Goal: Task Accomplishment & Management: Use online tool/utility

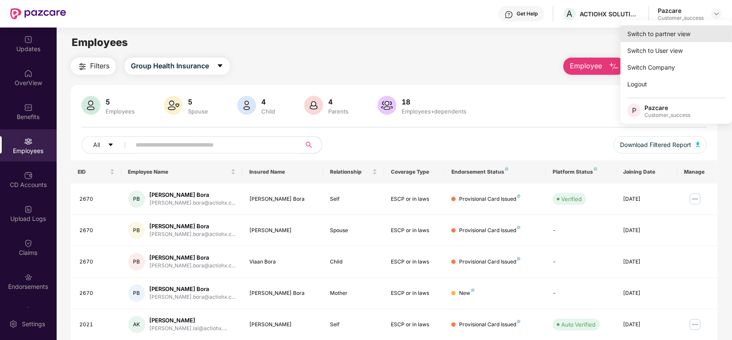
click at [670, 33] on div "Switch to partner view" at bounding box center [677, 33] width 112 height 17
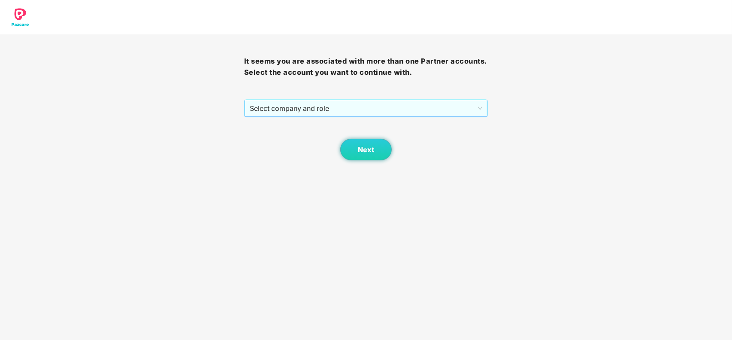
click at [340, 102] on span "Select company and role" at bounding box center [366, 108] width 233 height 16
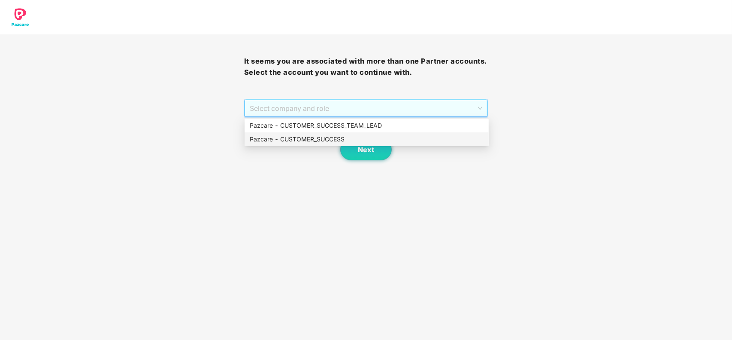
click at [318, 137] on div "Pazcare - CUSTOMER_SUCCESS" at bounding box center [367, 138] width 234 height 9
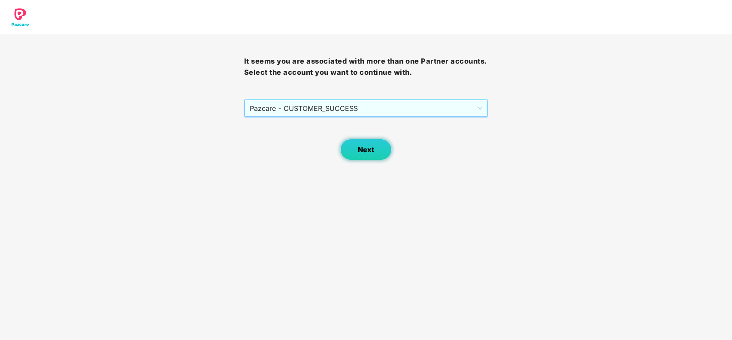
click at [359, 152] on span "Next" at bounding box center [366, 150] width 16 height 8
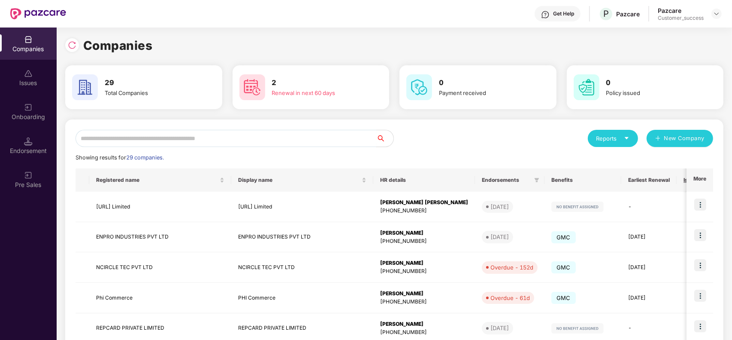
click at [240, 141] on input "text" at bounding box center [226, 138] width 301 height 17
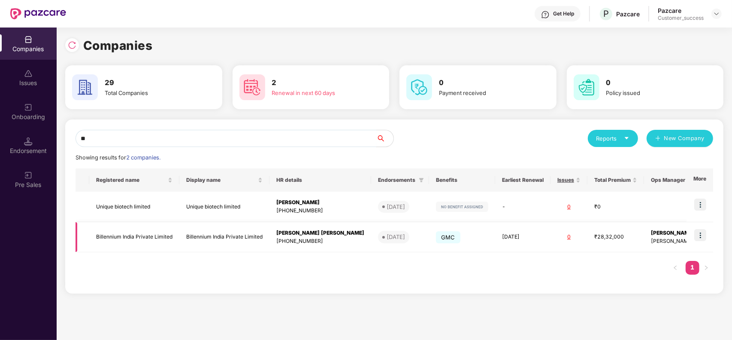
type input "**"
click at [702, 236] on img at bounding box center [700, 235] width 12 height 12
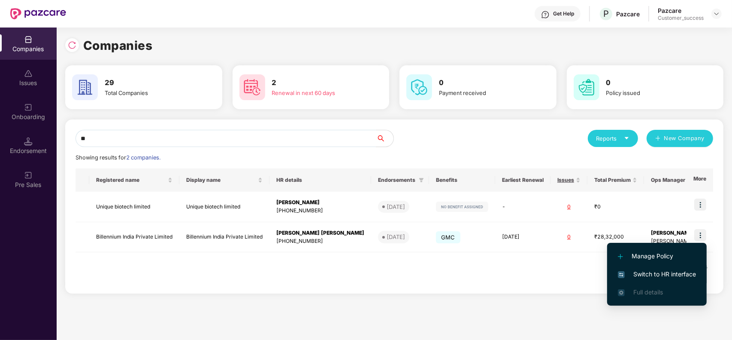
click at [660, 273] on span "Switch to HR interface" at bounding box center [657, 273] width 78 height 9
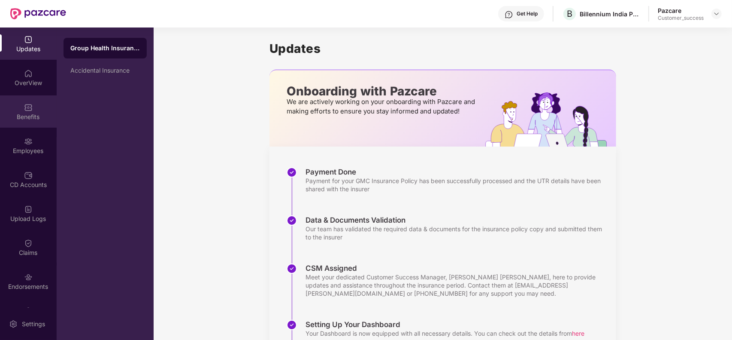
click at [31, 105] on div "Benefits" at bounding box center [28, 111] width 57 height 32
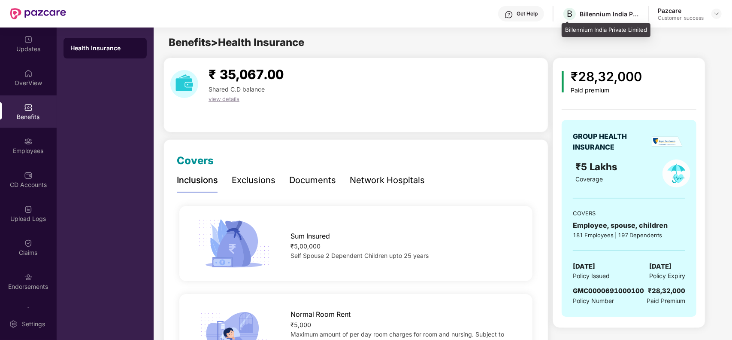
drag, startPoint x: 621, startPoint y: 16, endPoint x: 642, endPoint y: 33, distance: 27.5
click at [642, 33] on div "Billennium India Private Limited" at bounding box center [606, 30] width 89 height 14
drag, startPoint x: 646, startPoint y: 31, endPoint x: 565, endPoint y: 30, distance: 81.6
click at [565, 30] on div "Billennium India Private Limited" at bounding box center [606, 30] width 89 height 14
copy div "Billennium India Private Limited"
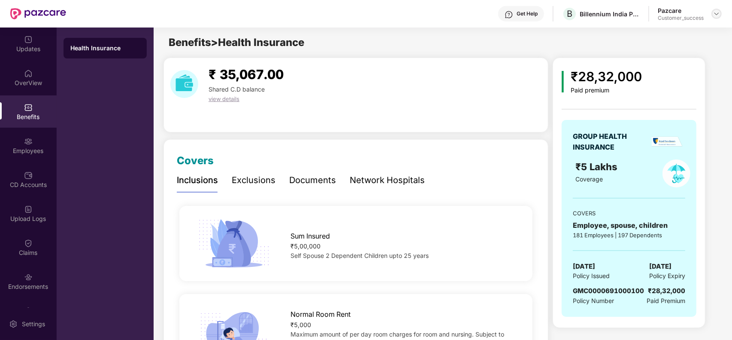
click at [715, 15] on img at bounding box center [716, 13] width 7 height 7
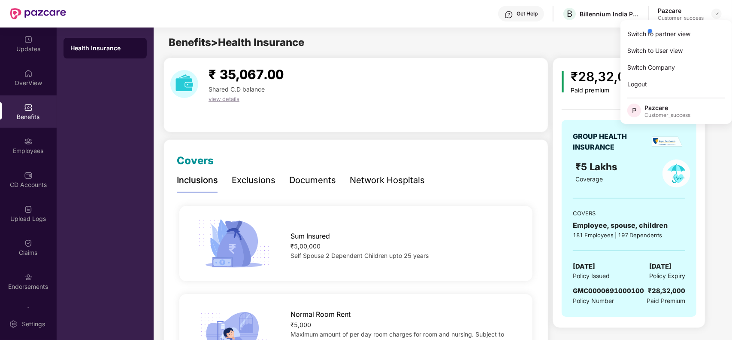
click at [690, 31] on div at bounding box center [687, 30] width 82 height 17
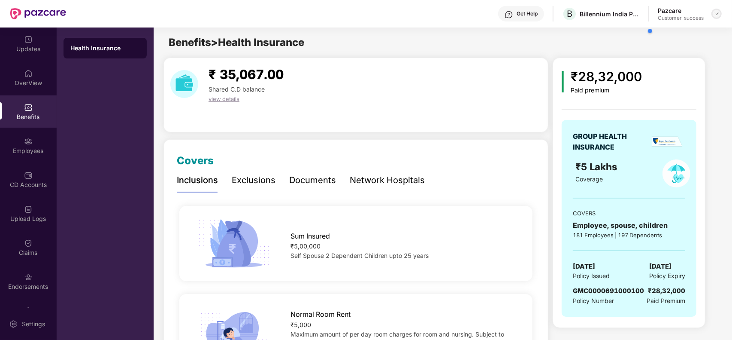
click at [714, 13] on img at bounding box center [716, 13] width 7 height 7
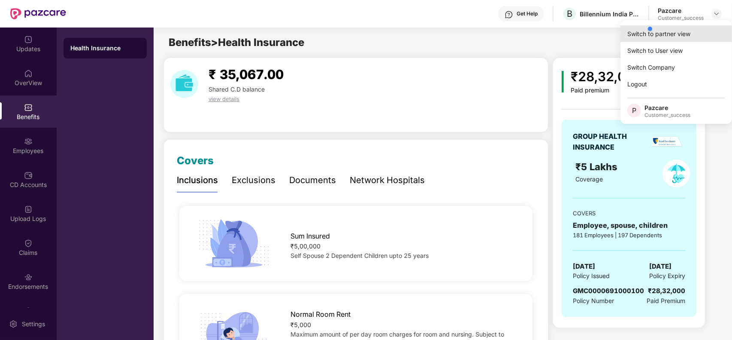
click at [634, 33] on div "Switch to partner view" at bounding box center [677, 33] width 112 height 17
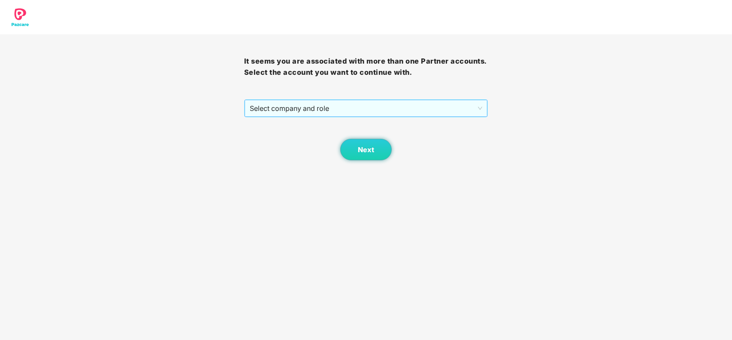
click at [332, 106] on span "Select company and role" at bounding box center [366, 108] width 233 height 16
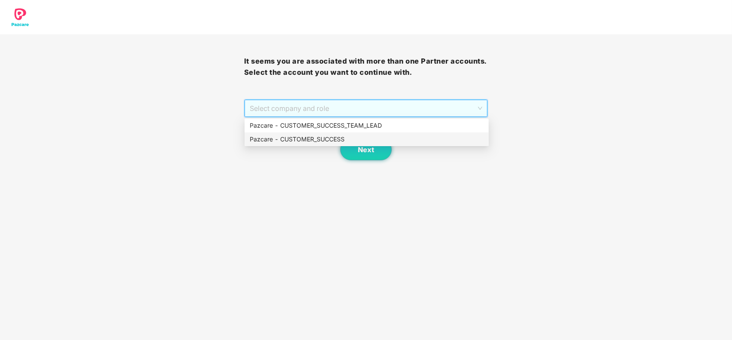
click at [309, 136] on div "Pazcare - CUSTOMER_SUCCESS" at bounding box center [367, 138] width 234 height 9
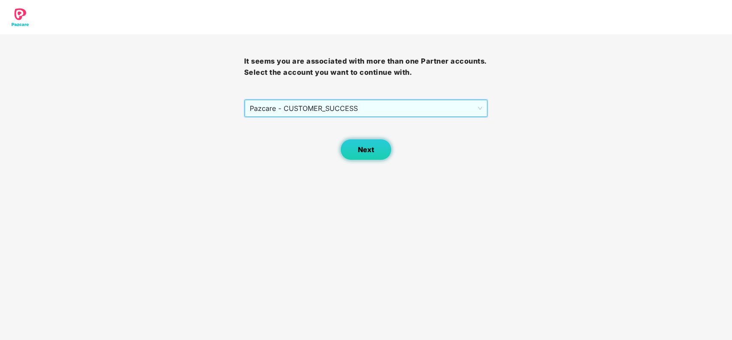
click at [355, 144] on button "Next" at bounding box center [366, 149] width 52 height 21
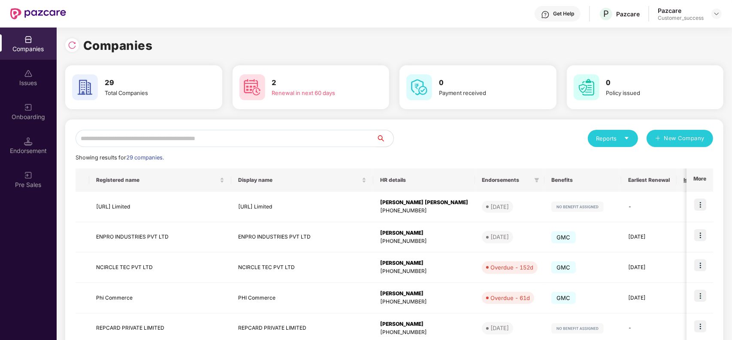
click at [38, 118] on div "Onboarding" at bounding box center [28, 116] width 57 height 9
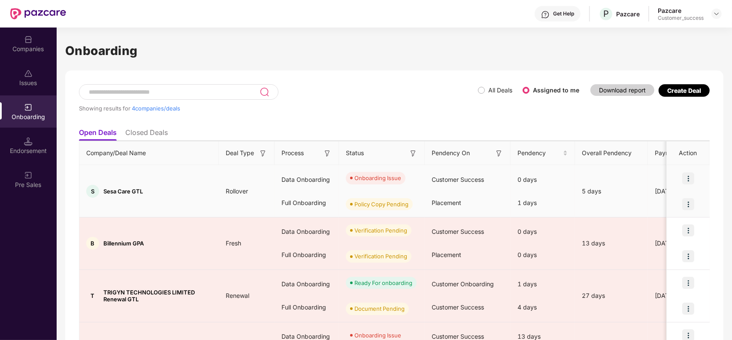
click at [689, 175] on img at bounding box center [688, 178] width 12 height 12
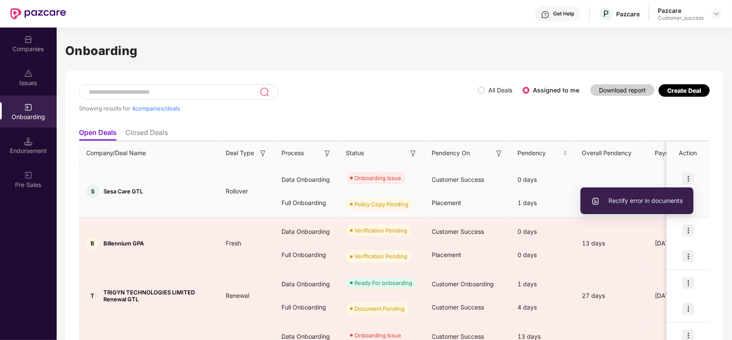
click at [634, 197] on span "Rectify error in documents" at bounding box center [636, 200] width 91 height 9
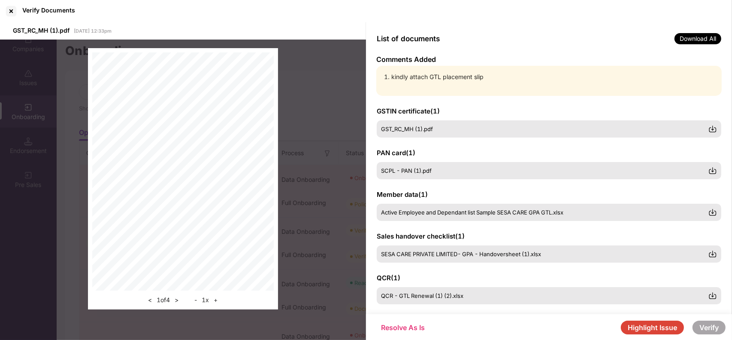
click at [653, 327] on button "Highlight Issue" at bounding box center [652, 327] width 63 height 14
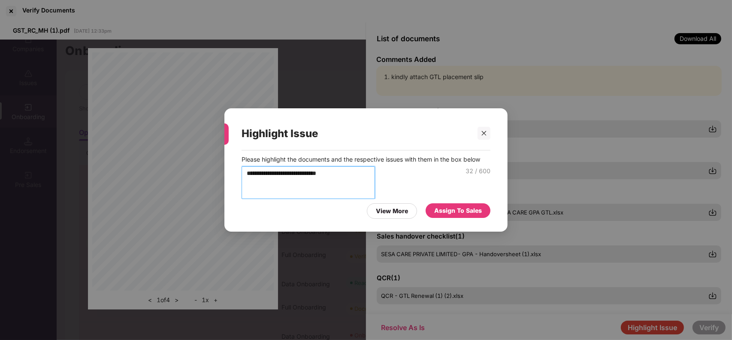
click at [356, 166] on textarea "**********" at bounding box center [308, 182] width 133 height 33
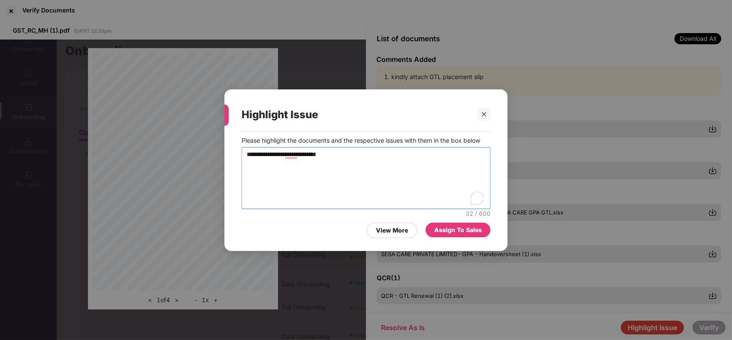
type textarea "**********"
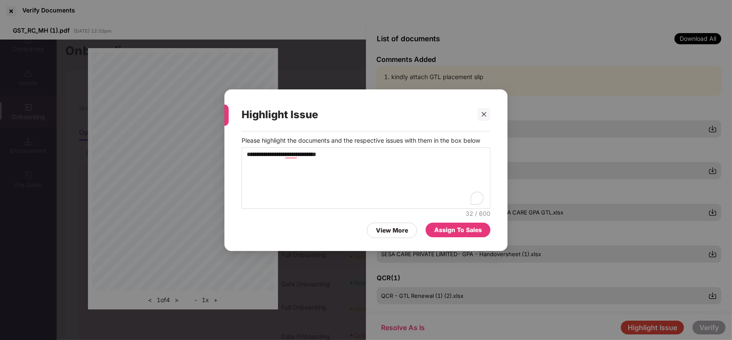
click at [453, 231] on div "Assign To Sales" at bounding box center [458, 229] width 48 height 9
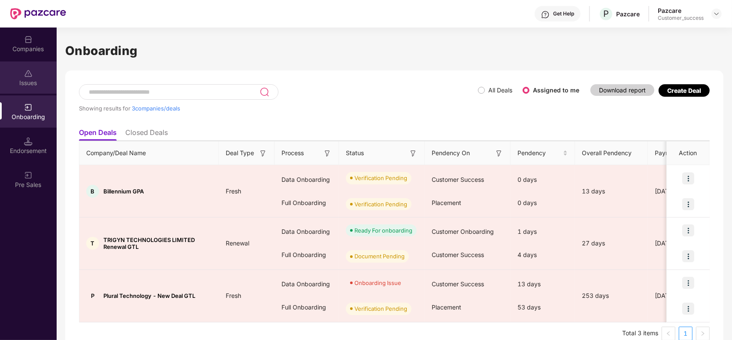
click at [30, 85] on div "Issues" at bounding box center [28, 83] width 57 height 9
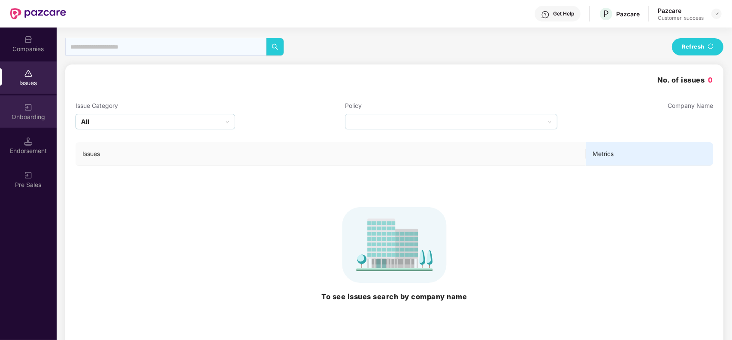
click at [33, 122] on div "Onboarding" at bounding box center [28, 111] width 57 height 32
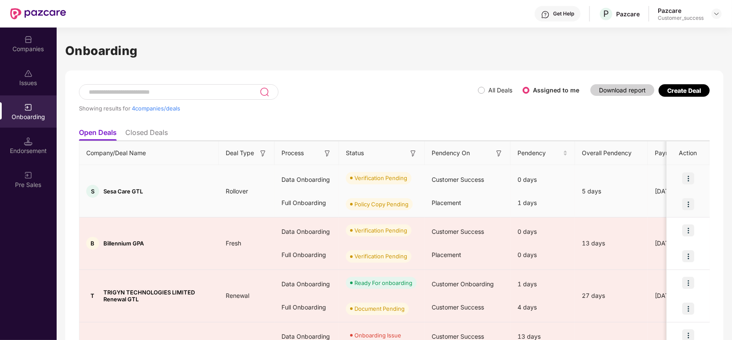
click at [690, 179] on img at bounding box center [688, 178] width 12 height 12
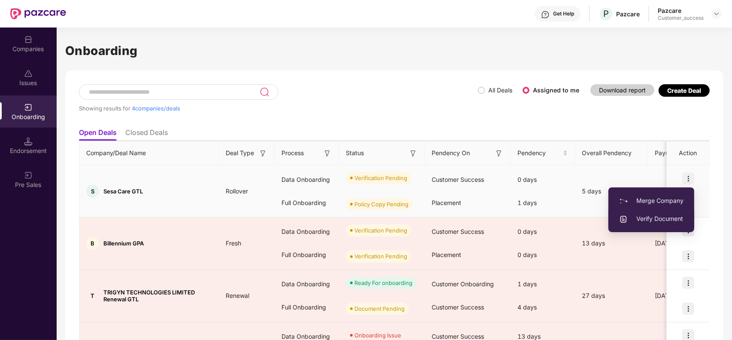
click at [651, 217] on span "Verify Document" at bounding box center [651, 218] width 64 height 9
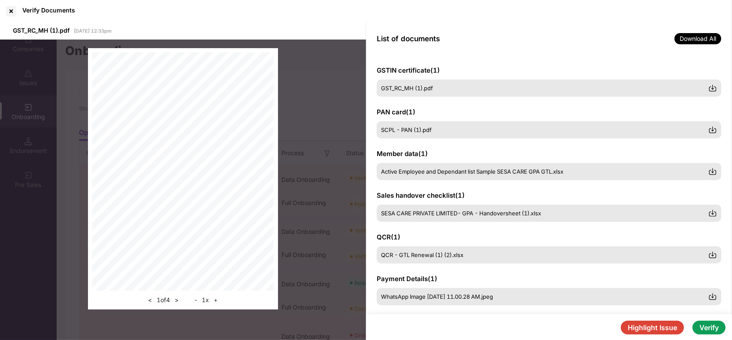
click at [644, 329] on button "Highlight Issue" at bounding box center [652, 327] width 63 height 14
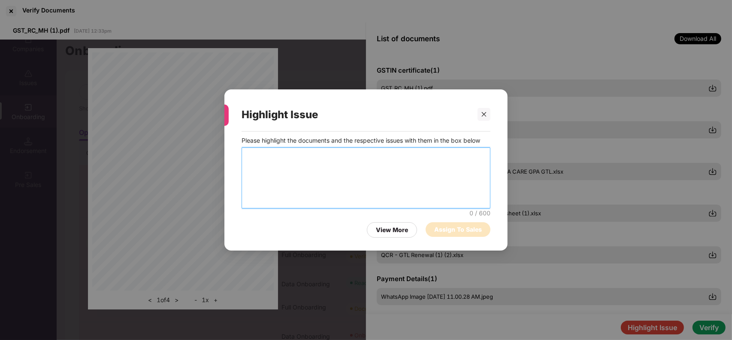
click at [297, 157] on textarea at bounding box center [366, 177] width 249 height 61
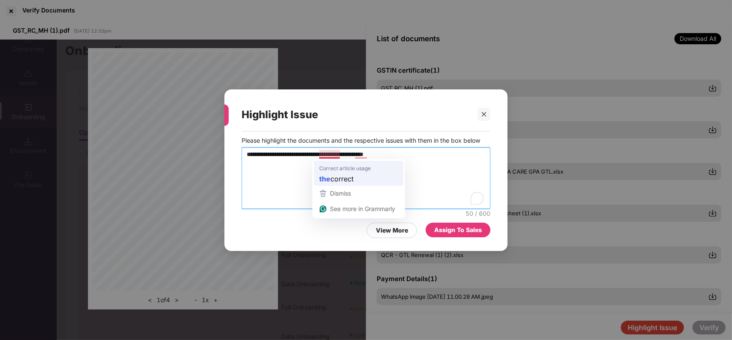
click at [327, 177] on textarea "**********" at bounding box center [366, 177] width 249 height 61
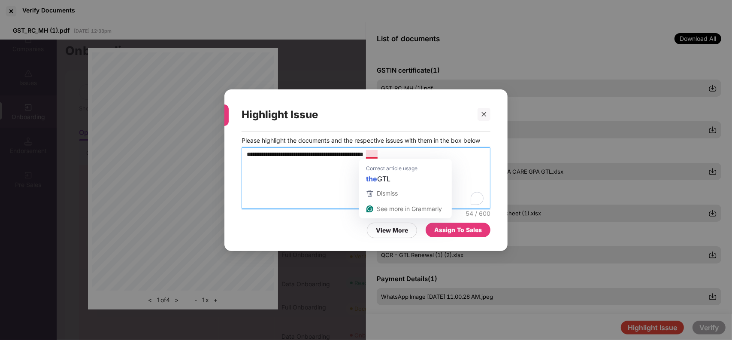
click at [458, 164] on textarea "**********" at bounding box center [366, 177] width 249 height 61
type textarea "**********"
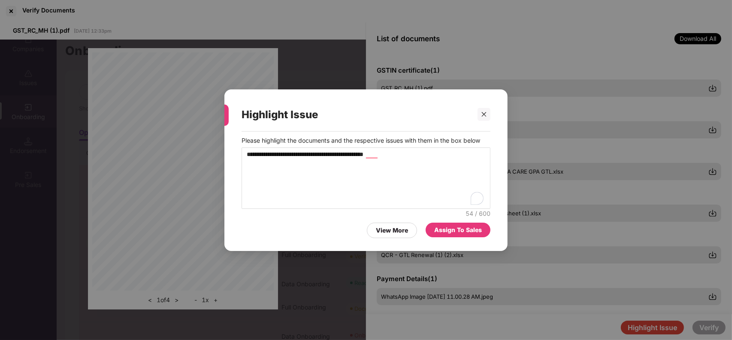
click at [458, 233] on div "Assign To Sales" at bounding box center [458, 229] width 48 height 9
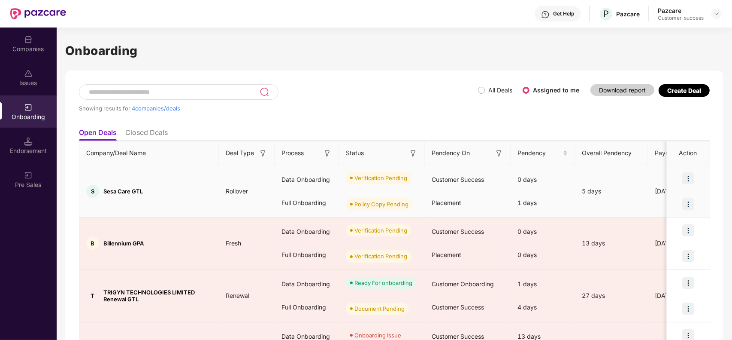
click at [687, 201] on img at bounding box center [688, 204] width 12 height 12
click at [664, 226] on span "View Document" at bounding box center [652, 225] width 61 height 9
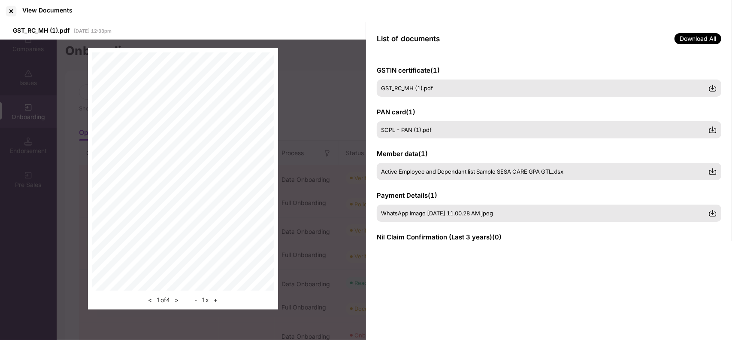
click at [589, 259] on div "GSTIN certificate ( 1 ) GST_RC_MH (1).pdf PAN card ( 1 ) SCPL - PAN (1).pdf Mem…" at bounding box center [549, 197] width 366 height 285
click at [11, 15] on div at bounding box center [11, 11] width 14 height 14
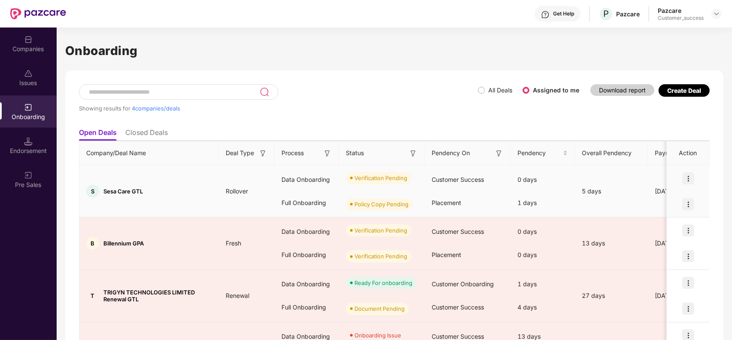
click at [688, 179] on img at bounding box center [688, 178] width 12 height 12
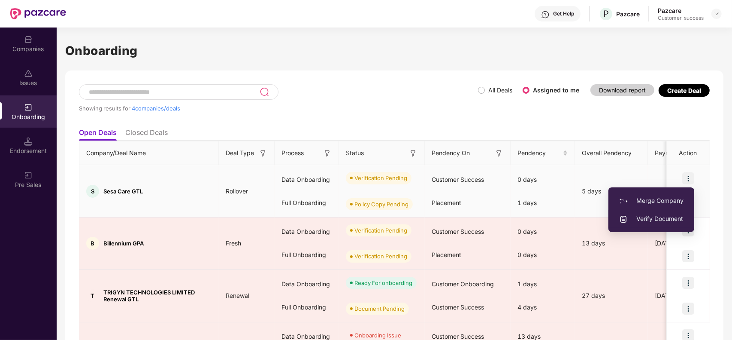
click at [659, 220] on span "Verify Document" at bounding box center [651, 218] width 64 height 9
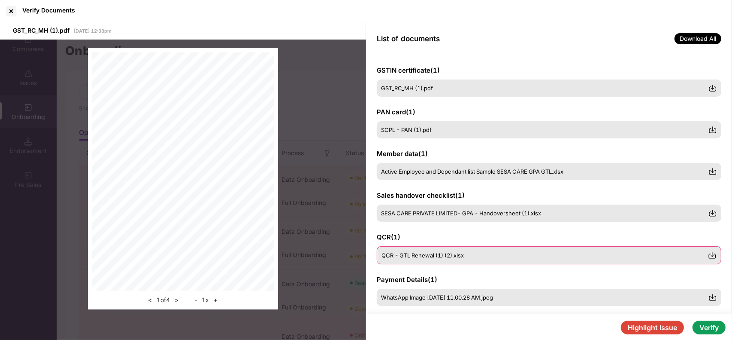
click at [712, 255] on img at bounding box center [712, 255] width 9 height 9
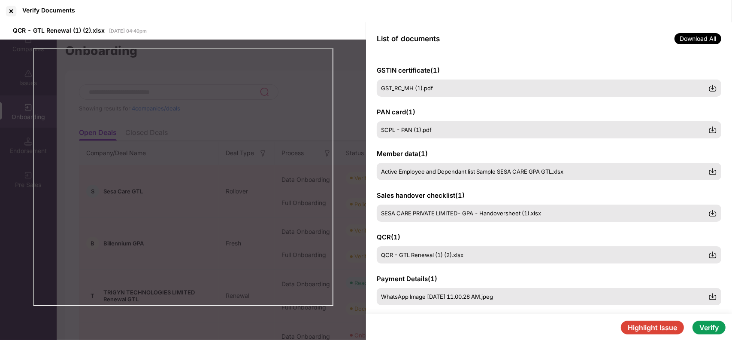
click at [705, 327] on button "Verify" at bounding box center [709, 327] width 33 height 14
